Goal: Information Seeking & Learning: Learn about a topic

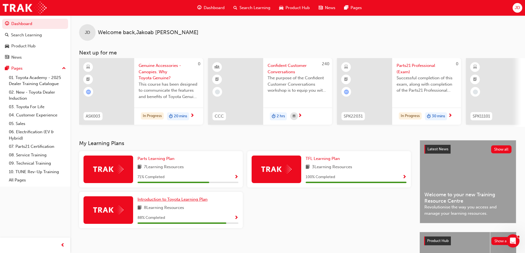
click at [186, 202] on span "Introduction to Toyota Learning Plan" at bounding box center [173, 199] width 70 height 5
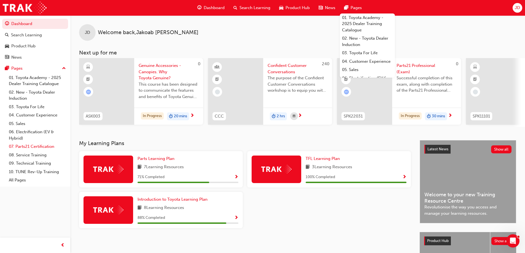
click at [32, 147] on link "07. Parts21 Certification" at bounding box center [37, 146] width 61 height 9
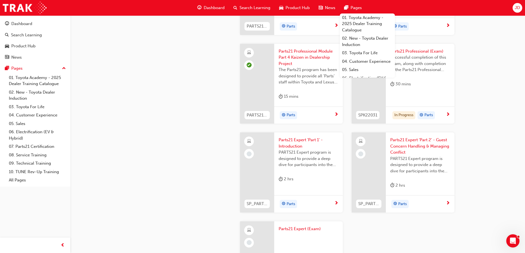
scroll to position [992, 0]
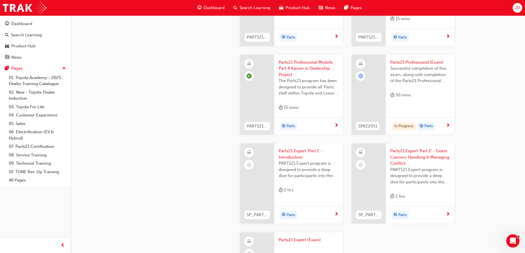
click at [417, 63] on span "Parts21 Professional (Exam)" at bounding box center [420, 62] width 60 height 6
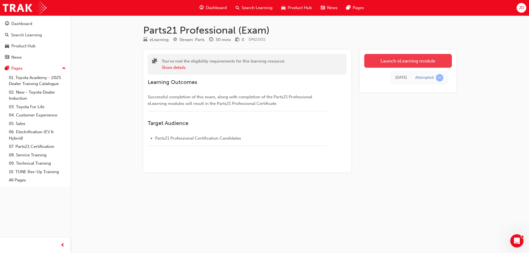
click at [402, 64] on link "Launch eLearning module" at bounding box center [408, 61] width 88 height 14
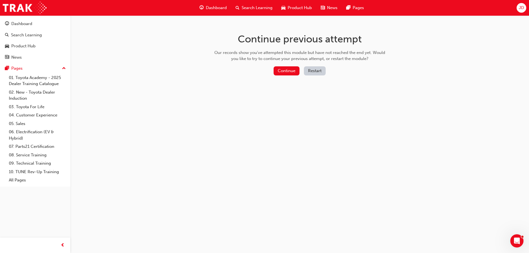
click at [285, 76] on div "Continue Restart" at bounding box center [299, 71] width 175 height 11
click at [286, 74] on button "Continue" at bounding box center [287, 70] width 26 height 9
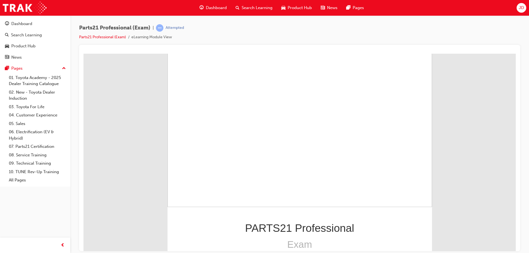
scroll to position [47, 0]
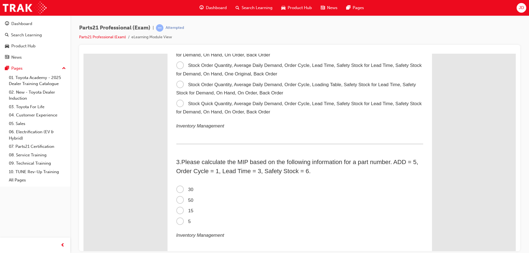
scroll to position [0, 0]
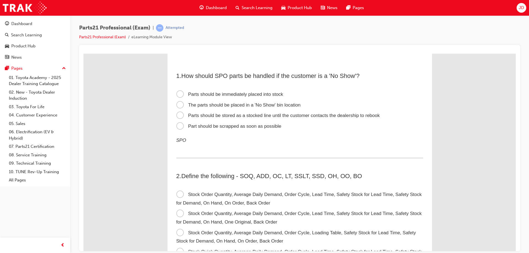
click at [256, 114] on span "Parts should be stored as a stocked line until the customer contacts the dealer…" at bounding box center [278, 115] width 204 height 5
click at [83, 53] on input "Parts should be stored as a stocked line until the customer contacts the dealer…" at bounding box center [83, 53] width 0 height 0
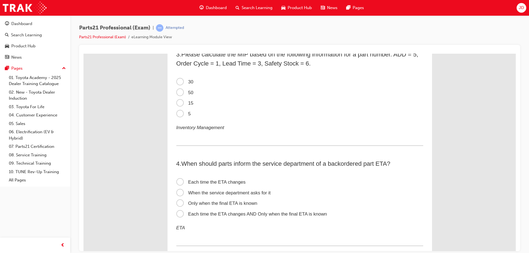
scroll to position [276, 0]
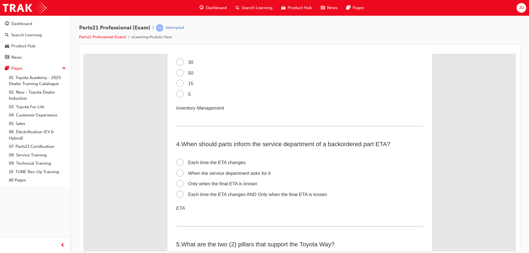
click at [220, 165] on span "Each time the ETA changes" at bounding box center [210, 162] width 69 height 5
click at [83, 53] on input "Each time the ETA changes" at bounding box center [83, 53] width 0 height 0
click at [233, 195] on span "Each time the ETA changes AND Only when the final ETA is known" at bounding box center [251, 194] width 151 height 5
click at [83, 53] on input "Each time the ETA changes AND Only when the final ETA is known" at bounding box center [83, 53] width 0 height 0
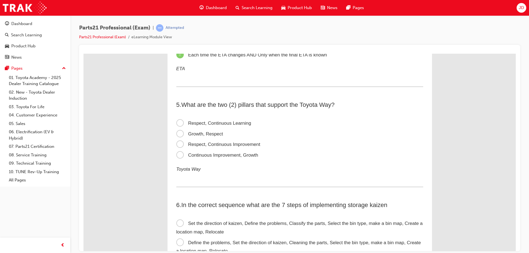
scroll to position [358, 0]
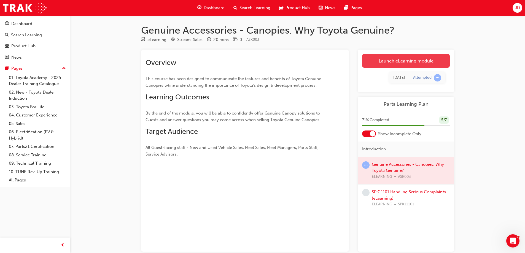
click at [387, 57] on link "Launch eLearning module" at bounding box center [406, 61] width 88 height 14
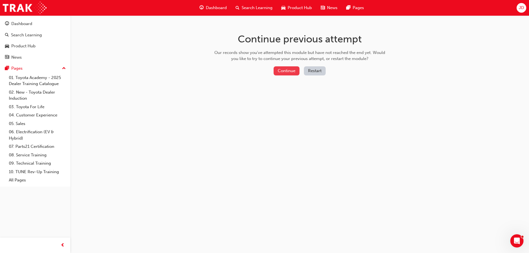
click at [298, 68] on button "Continue" at bounding box center [287, 70] width 26 height 9
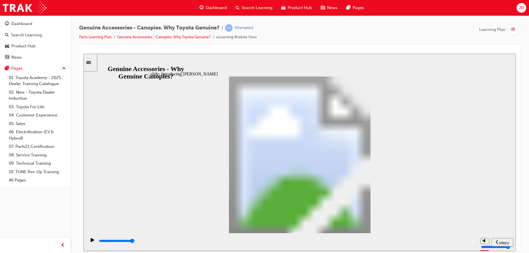
drag, startPoint x: 453, startPoint y: 242, endPoint x: 488, endPoint y: 241, distance: 35.0
click at [488, 241] on section "PREV NEXT SUBMIT" at bounding box center [299, 242] width 432 height 18
click at [480, 240] on section "PREV NEXT SUBMIT" at bounding box center [299, 242] width 432 height 18
drag, startPoint x: 351, startPoint y: 124, endPoint x: 362, endPoint y: 152, distance: 30.2
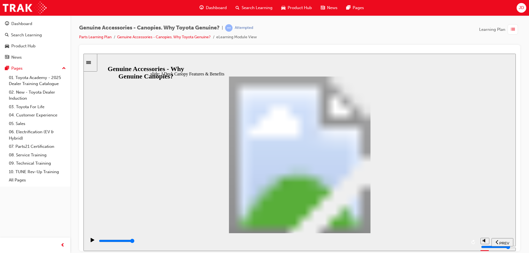
drag, startPoint x: 491, startPoint y: 235, endPoint x: 509, endPoint y: 231, distance: 18.3
click at [506, 231] on div "slide: J Deck Canopy Features & Benefits thumbs up icon 1 Freeform 2 Freeform 1…" at bounding box center [299, 152] width 432 height 198
drag, startPoint x: 507, startPoint y: 236, endPoint x: 446, endPoint y: 241, distance: 61.9
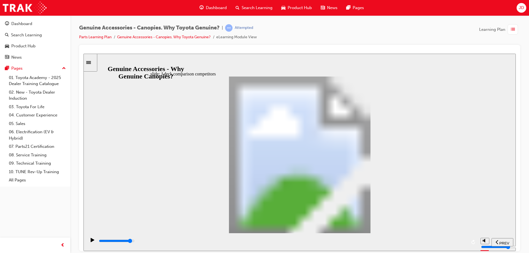
click at [508, 236] on section "PREV NEXT SUBMIT" at bounding box center [299, 242] width 432 height 18
click at [500, 236] on section "PREV NEXT SUBMIT" at bounding box center [299, 242] width 432 height 18
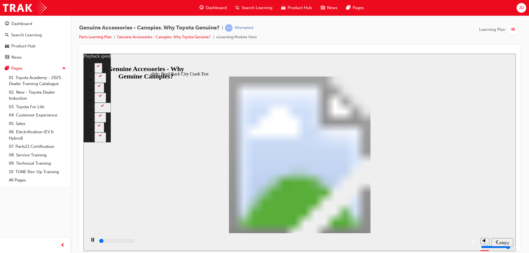
click at [504, 229] on div "slide: Roof Rack City Crash Test Rectangle 1 Tested to Toyota Standards Multipl…" at bounding box center [299, 152] width 432 height 198
type input "42200"
type input "23"
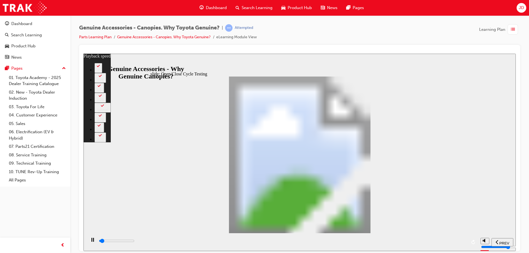
drag, startPoint x: 466, startPoint y: 240, endPoint x: 468, endPoint y: 209, distance: 31.2
click at [499, 235] on section "PREV NEXT SUBMIT" at bounding box center [299, 242] width 432 height 18
type input "34500"
type input "15"
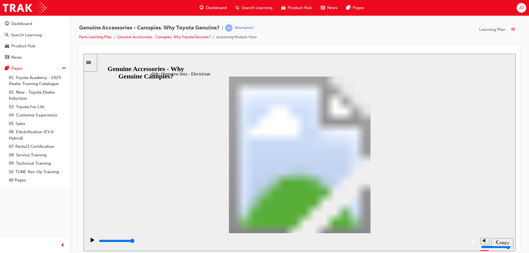
click at [480, 238] on section "PREV NEXT SUBMIT" at bounding box center [299, 242] width 432 height 18
click at [489, 234] on section "PREV NEXT SUBMIT" at bounding box center [299, 242] width 432 height 18
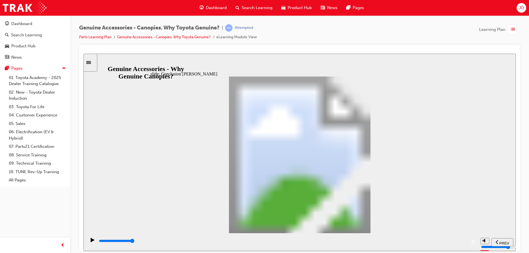
drag, startPoint x: 459, startPoint y: 239, endPoint x: 499, endPoint y: 230, distance: 40.4
click at [480, 235] on section "PREV NEXT SUBMIT" at bounding box center [299, 242] width 432 height 18
drag, startPoint x: 477, startPoint y: 233, endPoint x: 488, endPoint y: 222, distance: 15.4
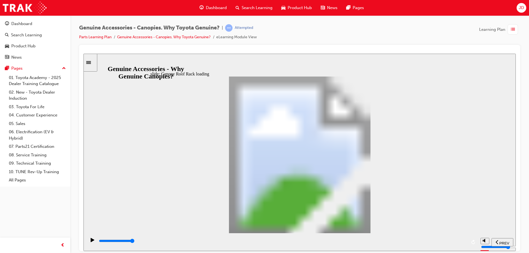
click at [486, 227] on div "slide: Canopy Roof Rack loading Rectangle 1 Fitting Instructions Multiply Also……" at bounding box center [299, 152] width 432 height 198
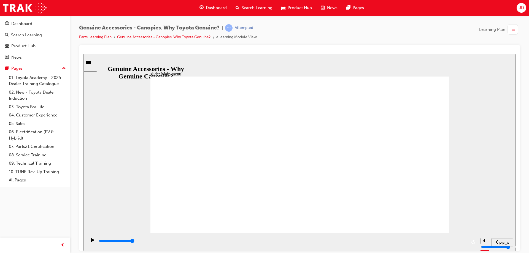
drag, startPoint x: 448, startPoint y: 239, endPoint x: 469, endPoint y: 216, distance: 31.0
click at [472, 229] on div "slide: Main menu Let’s see… Let's now explore each Guest’s experience with thei…" at bounding box center [299, 152] width 432 height 198
click at [502, 230] on div "slide: Optional Extras for A and J Deck Applicability – Canopy Optional Extras …" at bounding box center [299, 152] width 432 height 198
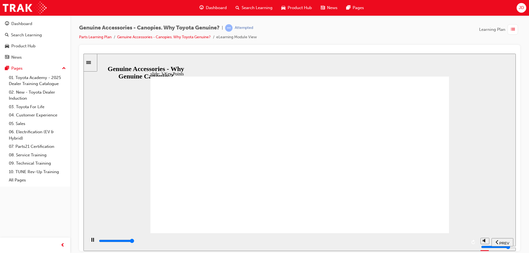
click at [492, 236] on section "PREV NEXT SUBMIT" at bounding box center [299, 242] width 432 height 18
drag, startPoint x: 384, startPoint y: 196, endPoint x: 424, endPoint y: 205, distance: 40.9
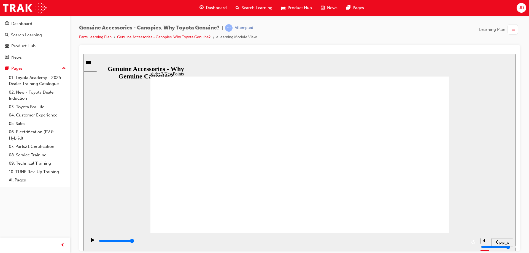
drag, startPoint x: 464, startPoint y: 240, endPoint x: 486, endPoint y: 234, distance: 22.7
click at [485, 234] on section "PREV NEXT SUBMIT" at bounding box center [299, 242] width 432 height 18
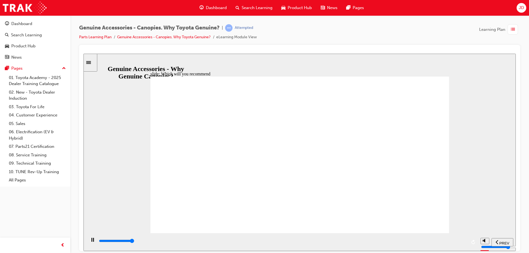
drag, startPoint x: 461, startPoint y: 235, endPoint x: 485, endPoint y: 223, distance: 27.1
click at [481, 225] on div "slide: Which will you recommend So… which Canopy will you recommend to your Gue…" at bounding box center [299, 152] width 432 height 198
drag, startPoint x: 458, startPoint y: 242, endPoint x: 514, endPoint y: 234, distance: 56.3
click at [508, 236] on section "PREV NEXT SUBMIT" at bounding box center [299, 242] width 432 height 18
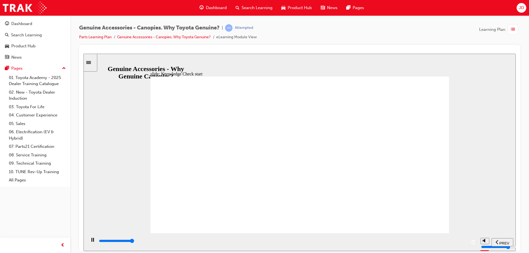
type input "10200"
radio input "true"
click at [495, 244] on span "SUBMIT" at bounding box center [496, 243] width 14 height 4
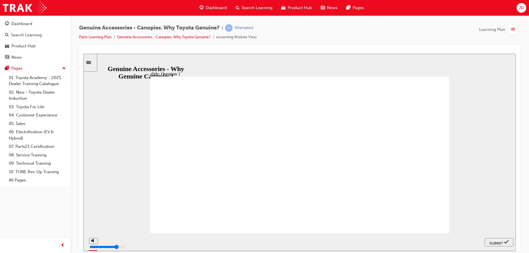
radio input "true"
click at [503, 244] on span "SUBMIT" at bounding box center [496, 243] width 14 height 4
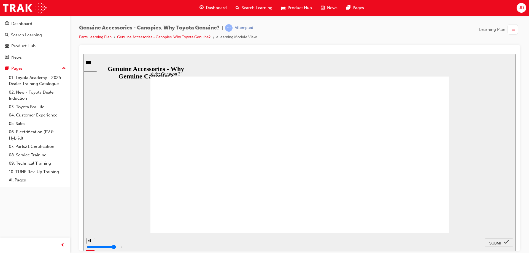
radio input "true"
click at [505, 245] on div "SUBMIT" at bounding box center [499, 242] width 24 height 6
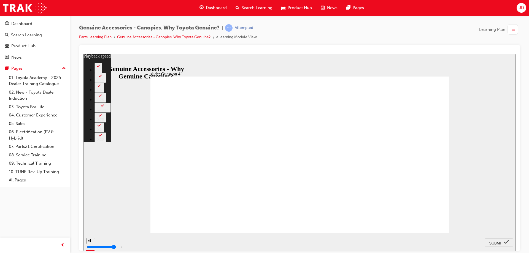
type input "7"
radio input "true"
click at [492, 239] on div "SUBMIT" at bounding box center [499, 242] width 24 height 6
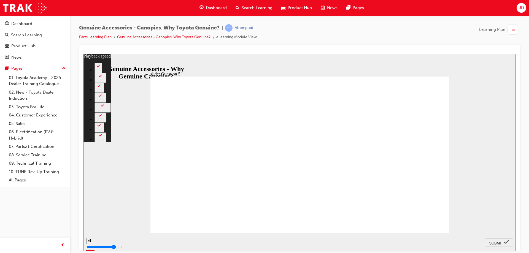
type input "9"
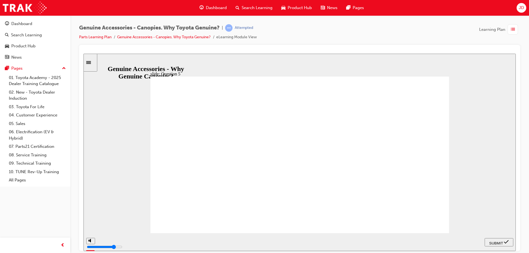
radio input "true"
click at [502, 245] on div "SUBMIT" at bounding box center [499, 242] width 24 height 6
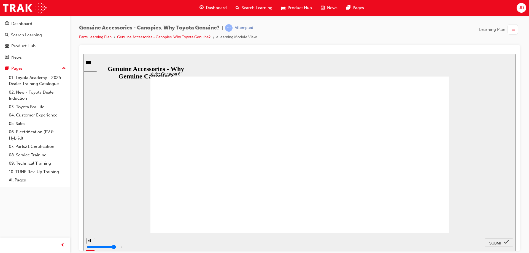
radio input "true"
click at [500, 241] on span "SUBMIT" at bounding box center [496, 243] width 14 height 4
radio input "true"
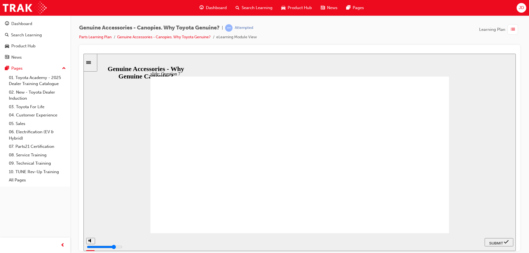
click at [491, 241] on span "SUBMIT" at bounding box center [496, 243] width 14 height 4
radio input "true"
click at [505, 240] on icon "submit" at bounding box center [506, 241] width 5 height 5
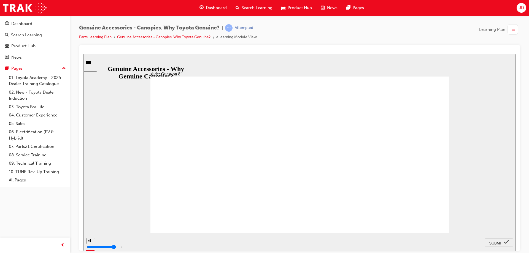
radio input "true"
click at [497, 244] on div "SUBMIT" at bounding box center [499, 242] width 24 height 6
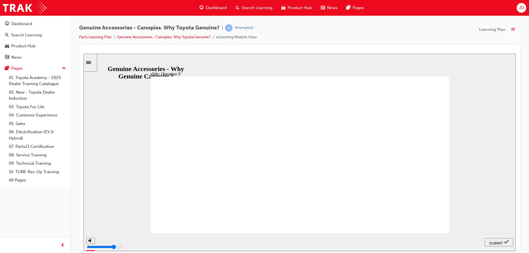
drag, startPoint x: 456, startPoint y: 242, endPoint x: 498, endPoint y: 236, distance: 42.1
click at [495, 237] on section "PREV NEXT SUBMIT" at bounding box center [299, 242] width 432 height 18
click at [505, 234] on section "PREV NEXT SUBMIT" at bounding box center [299, 242] width 432 height 18
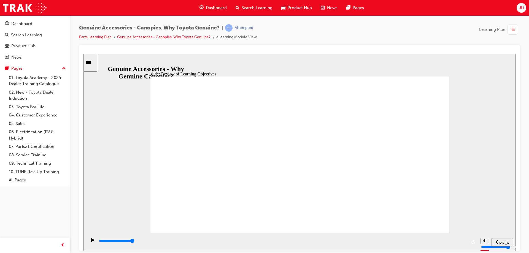
click at [497, 219] on div "slide: Quick Reference Download Comparison Quick Reference Guide Group 1 Oval 1…" at bounding box center [299, 152] width 432 height 198
type input "11500"
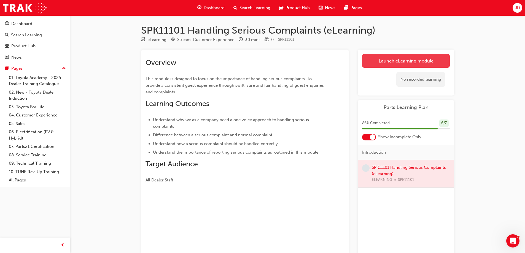
click at [379, 65] on link "Launch eLearning module" at bounding box center [406, 61] width 88 height 14
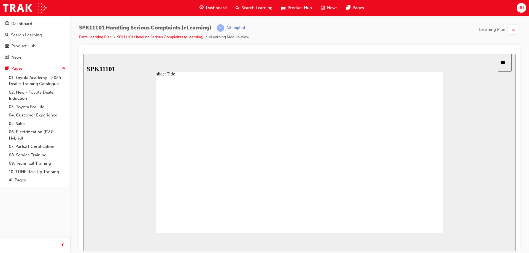
drag, startPoint x: 307, startPoint y: 108, endPoint x: 334, endPoint y: 108, distance: 27.0
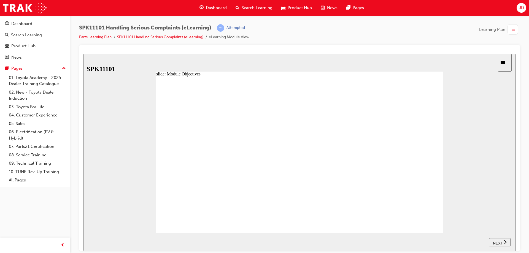
click at [496, 241] on span "NEXT" at bounding box center [498, 243] width 10 height 4
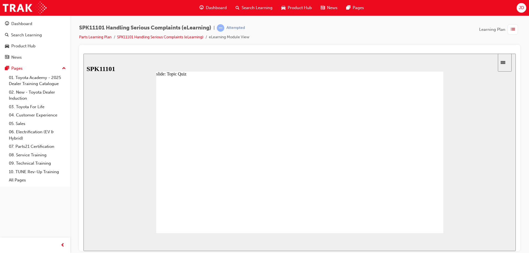
radio input "true"
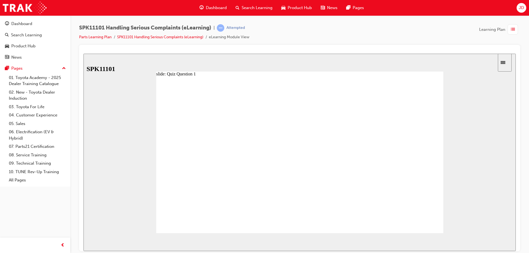
radio input "true"
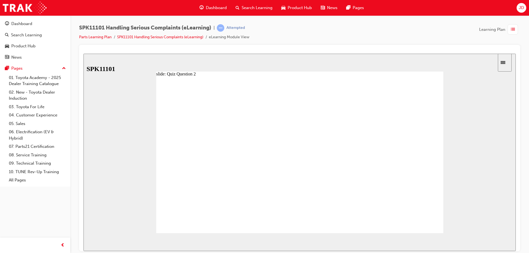
radio input "true"
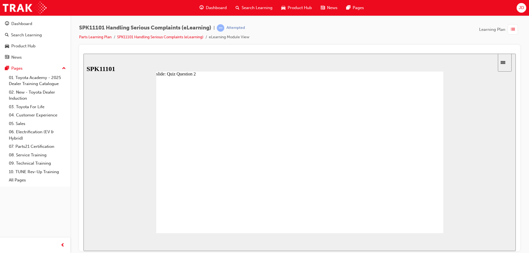
radio input "true"
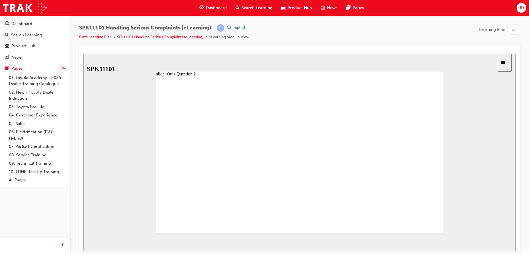
click at [508, 241] on div "NEXT" at bounding box center [499, 242] width 17 height 6
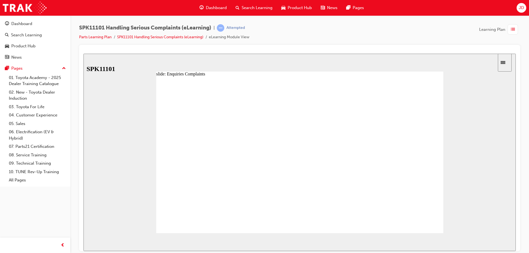
click at [429, 217] on div "Rectangle 1 Submit" at bounding box center [299, 157] width 287 height 162
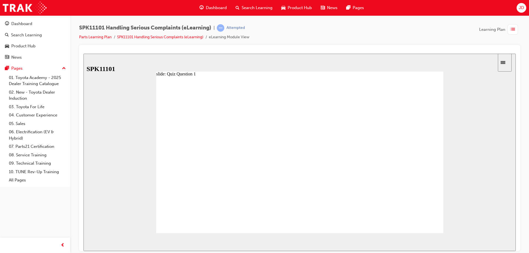
radio input "true"
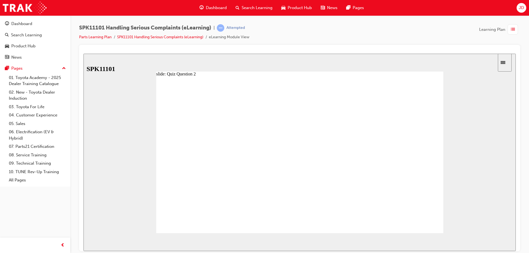
radio input "true"
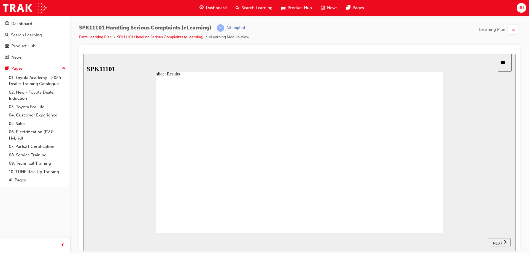
click at [501, 239] on button "NEXT" at bounding box center [499, 242] width 21 height 8
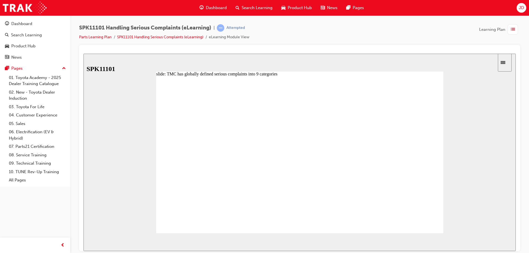
click at [444, 226] on div "slide: Case Study 1 Back to top SUBMIT NEXT PREV Menu Introduction Title Module…" at bounding box center [299, 152] width 432 height 198
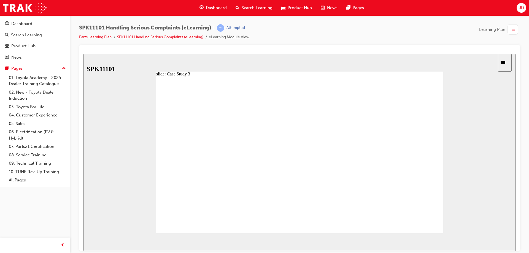
radio input "true"
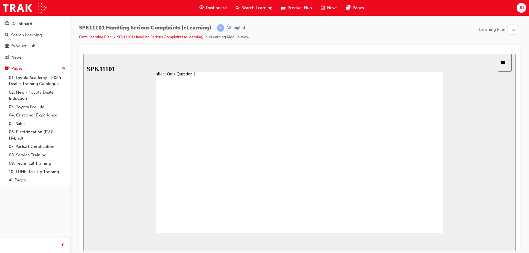
radio input "true"
